Goal: Find specific page/section

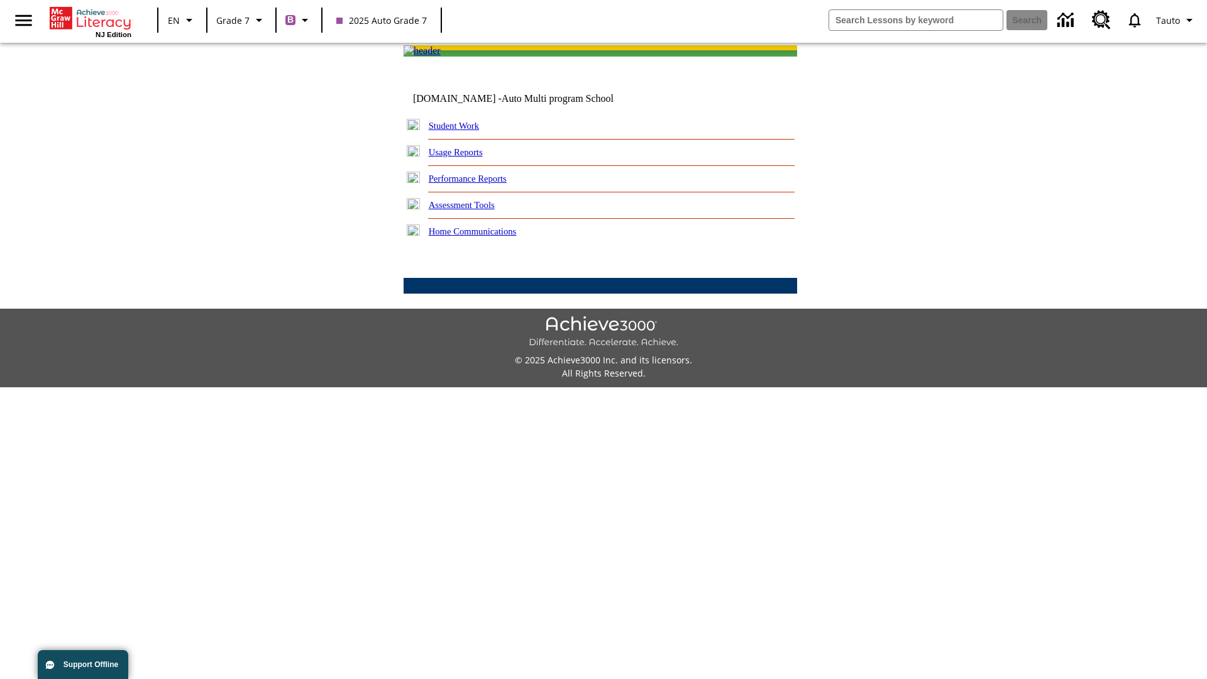
click at [462, 131] on link "Student Work" at bounding box center [454, 126] width 50 height 10
